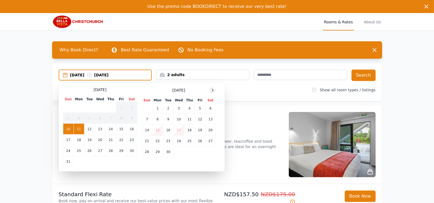
click at [214, 90] on icon at bounding box center [212, 90] width 4 height 4
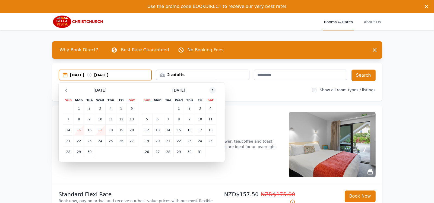
click at [214, 90] on icon at bounding box center [212, 90] width 4 height 4
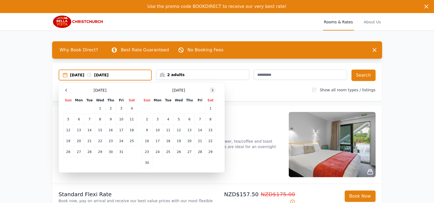
click at [214, 90] on icon at bounding box center [212, 90] width 4 height 4
click at [157, 108] on td "1" at bounding box center [157, 108] width 11 height 11
click at [167, 108] on td "2" at bounding box center [168, 108] width 11 height 11
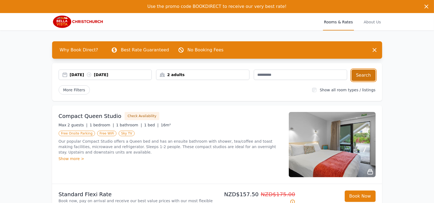
click at [364, 75] on button "Search" at bounding box center [364, 75] width 24 height 11
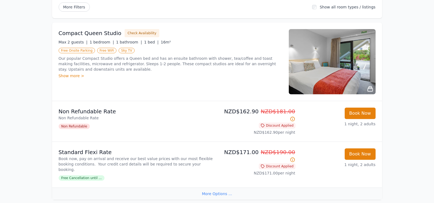
scroll to position [81, 0]
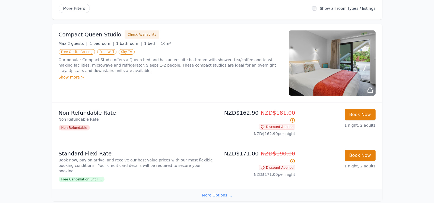
click at [355, 78] on img at bounding box center [332, 62] width 87 height 65
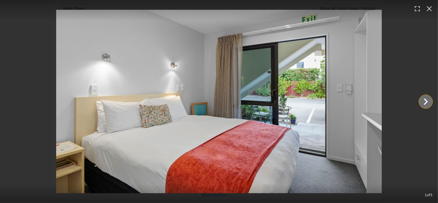
click at [426, 101] on icon "Show slide 2 of 5" at bounding box center [426, 101] width 13 height 13
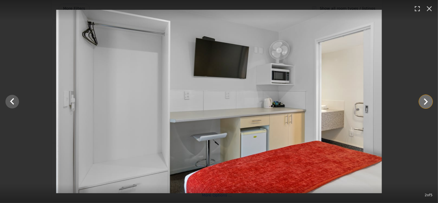
click at [426, 101] on icon "Show slide 3 of 5" at bounding box center [426, 101] width 13 height 13
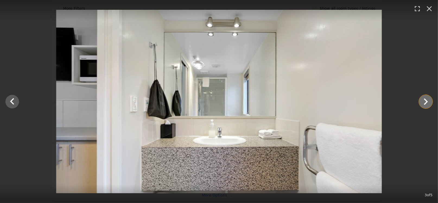
click at [426, 101] on icon "Show slide 4 of 5" at bounding box center [426, 101] width 13 height 13
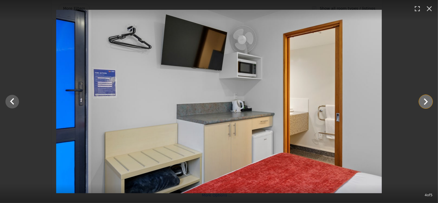
click at [426, 101] on icon "Show slide 5 of 5" at bounding box center [426, 101] width 13 height 13
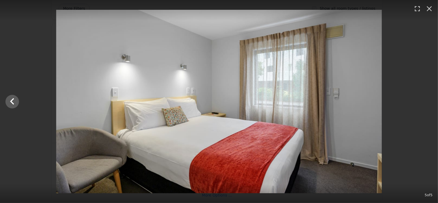
click at [425, 101] on div at bounding box center [219, 101] width 438 height 183
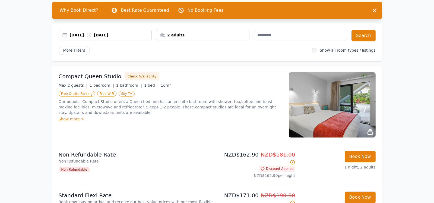
scroll to position [0, 0]
